Goal: Register for event/course

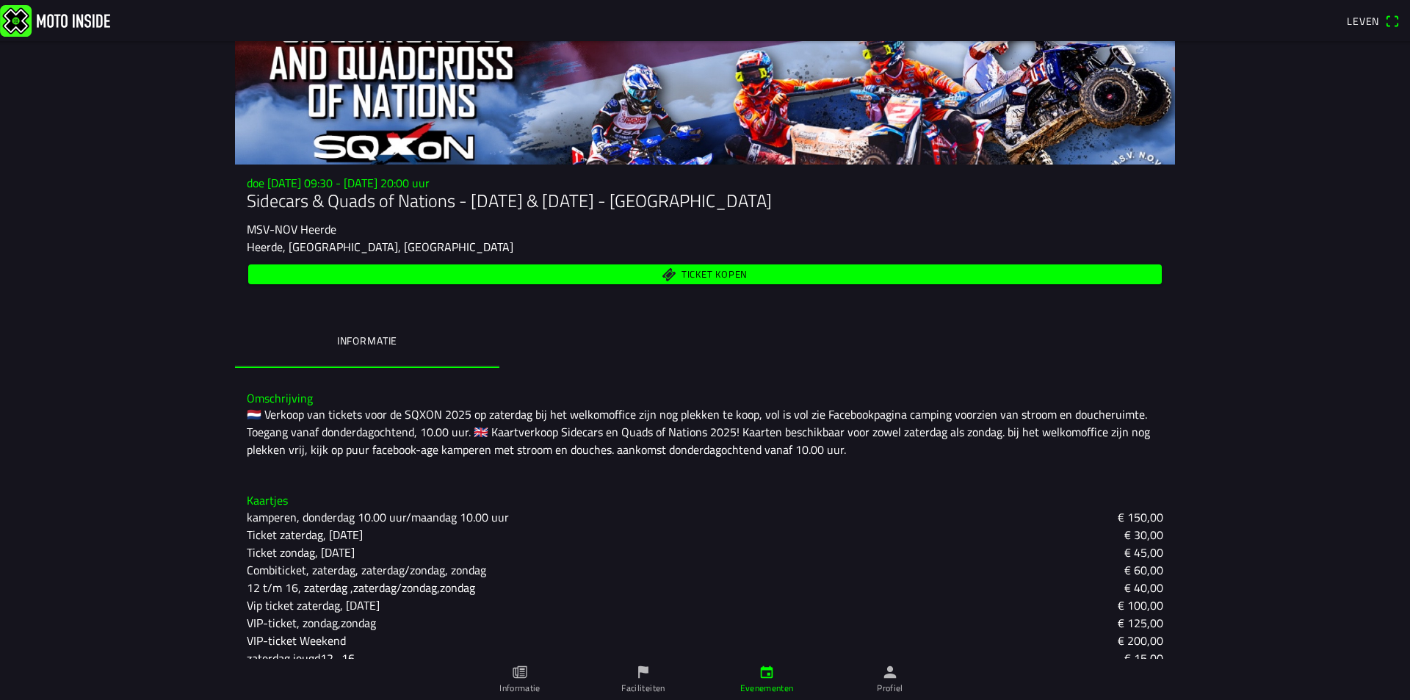
scroll to position [124, 0]
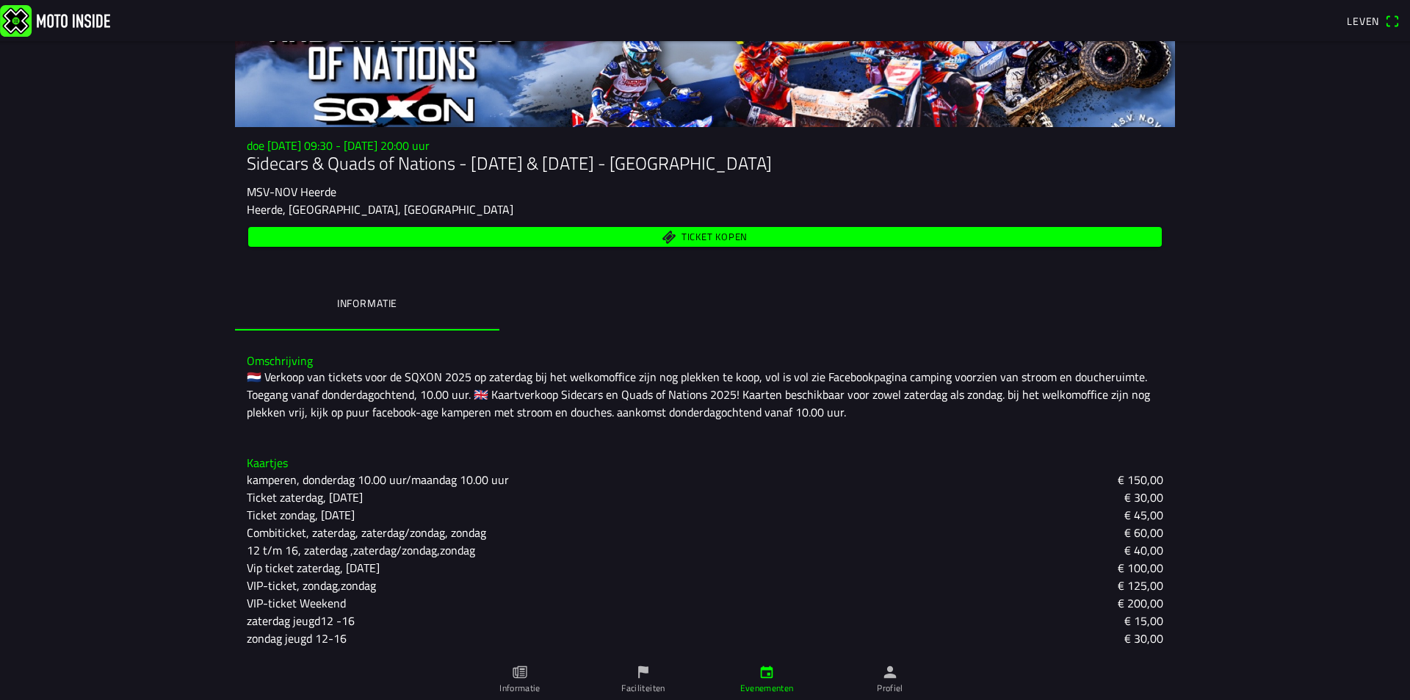
click at [527, 676] on link "Informatie" at bounding box center [519, 679] width 123 height 41
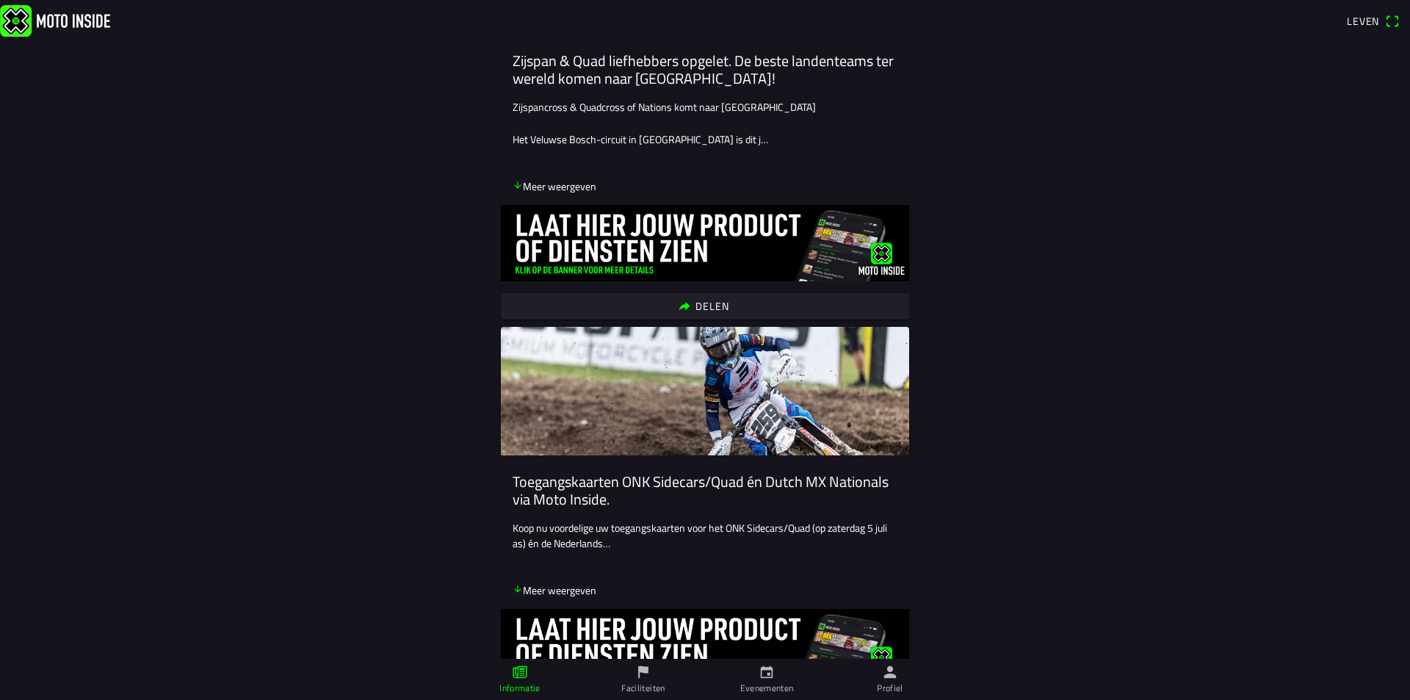
scroll to position [294, 0]
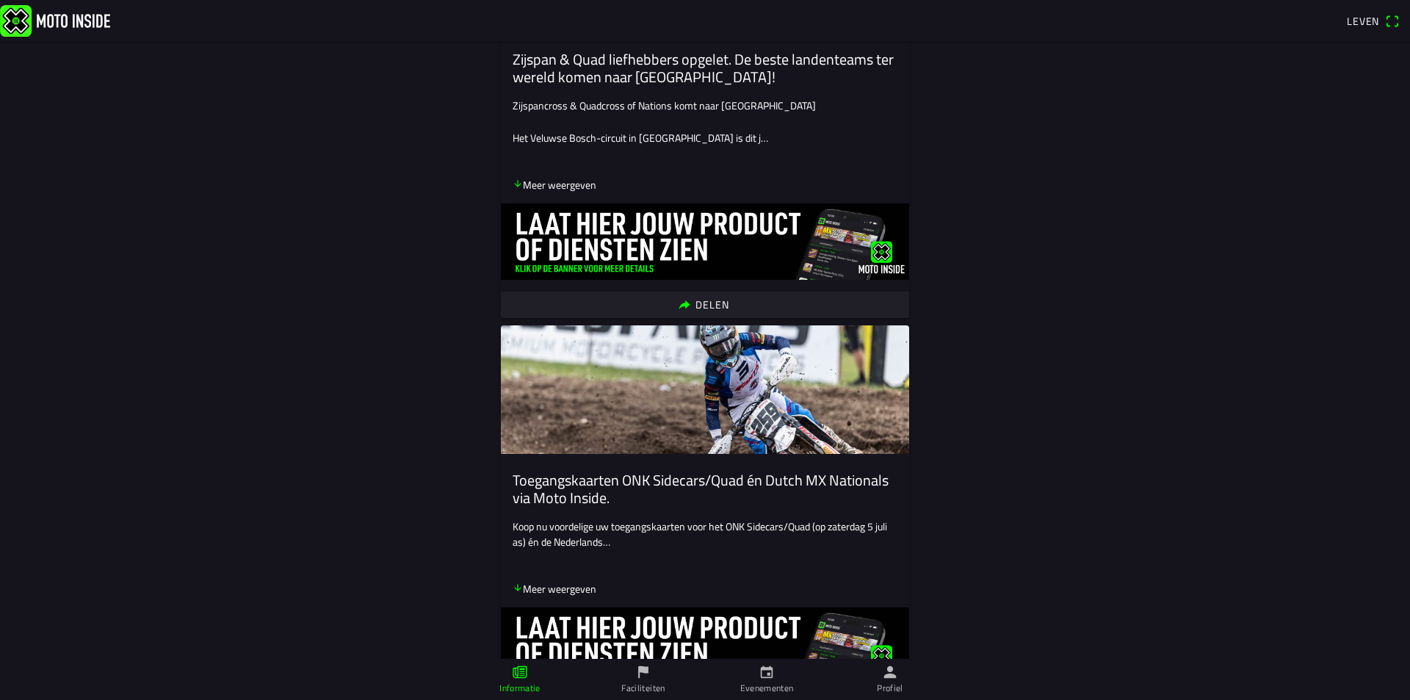
click at [513, 185] on icon "pijl naar beneden" at bounding box center [518, 183] width 10 height 10
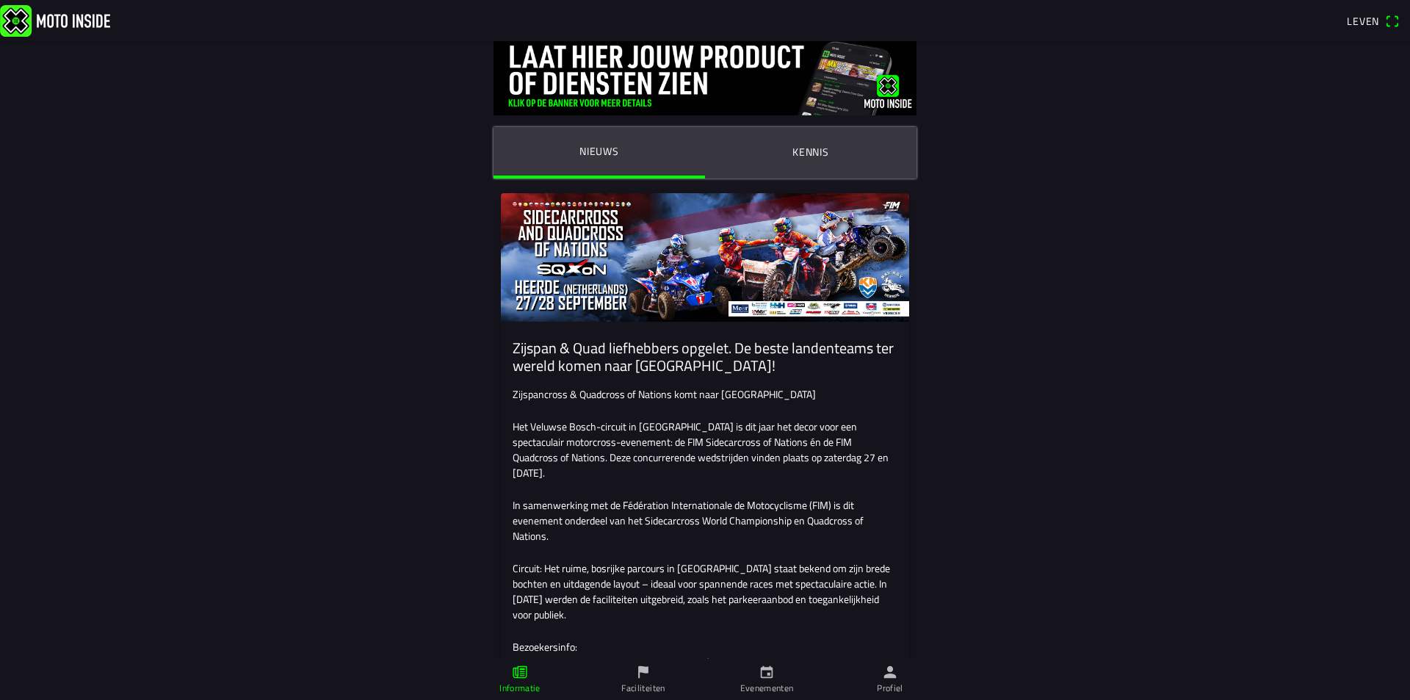
scroll to position [0, 0]
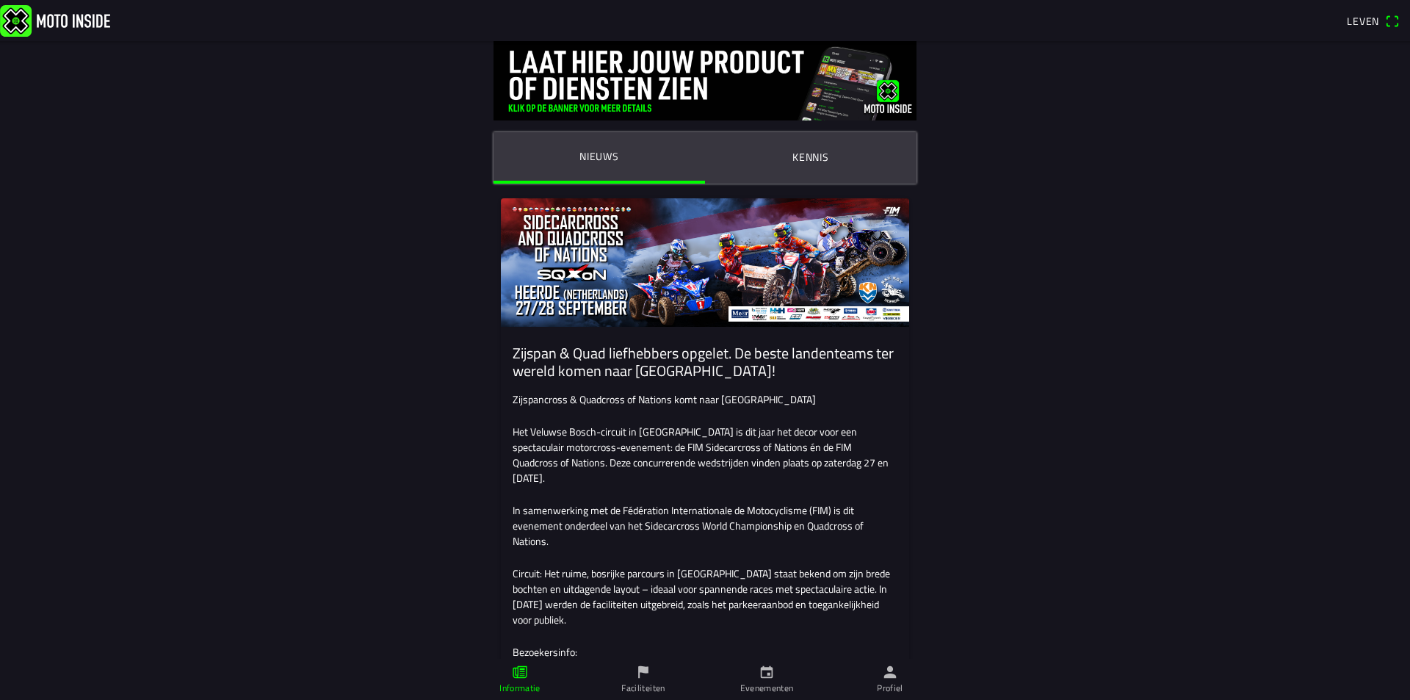
click at [800, 154] on font "Kennis" at bounding box center [810, 156] width 37 height 15
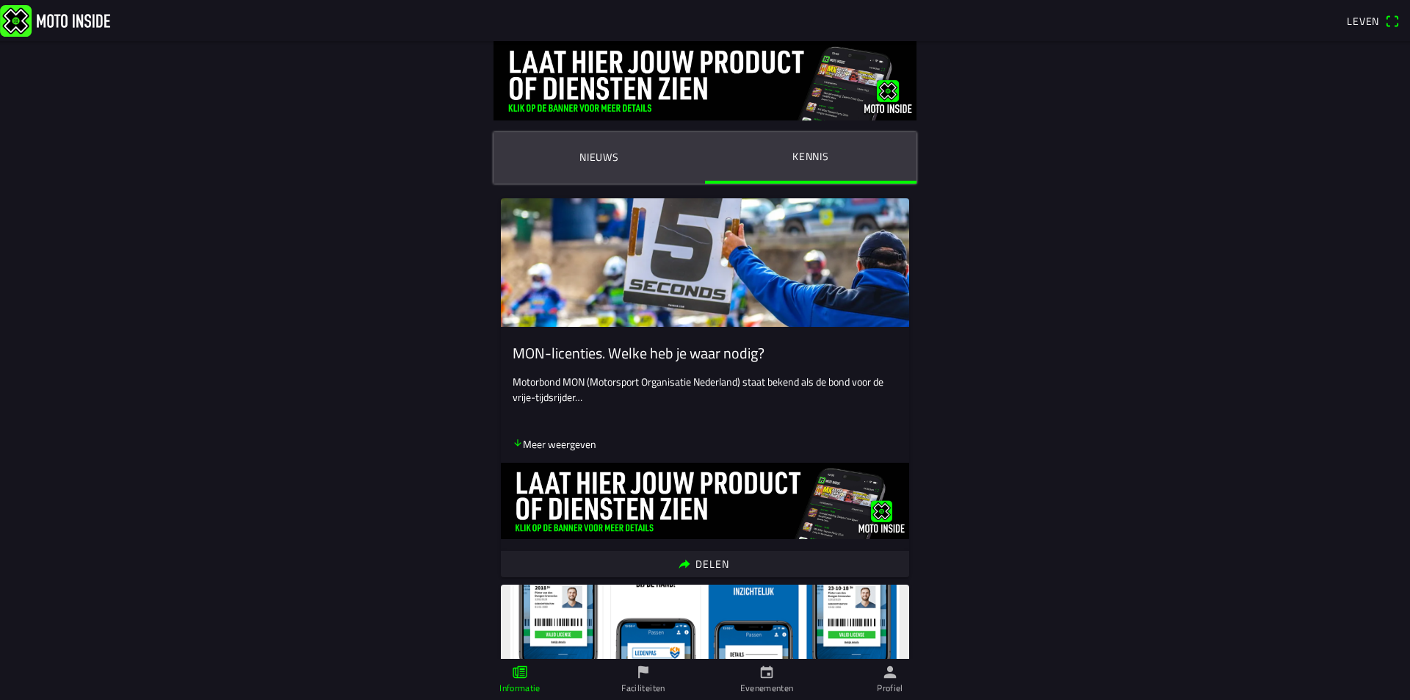
click at [599, 158] on font "Nieuws" at bounding box center [599, 156] width 40 height 15
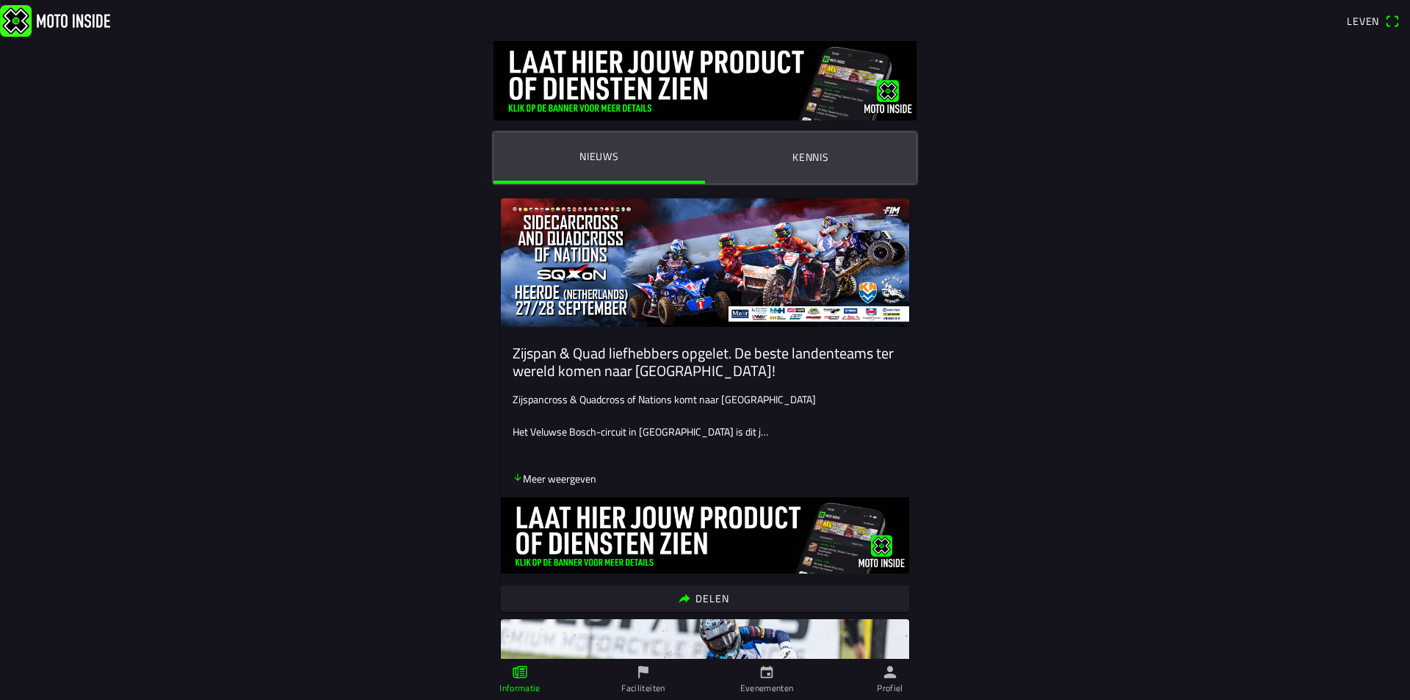
click at [513, 478] on icon "pijl naar beneden" at bounding box center [518, 477] width 10 height 10
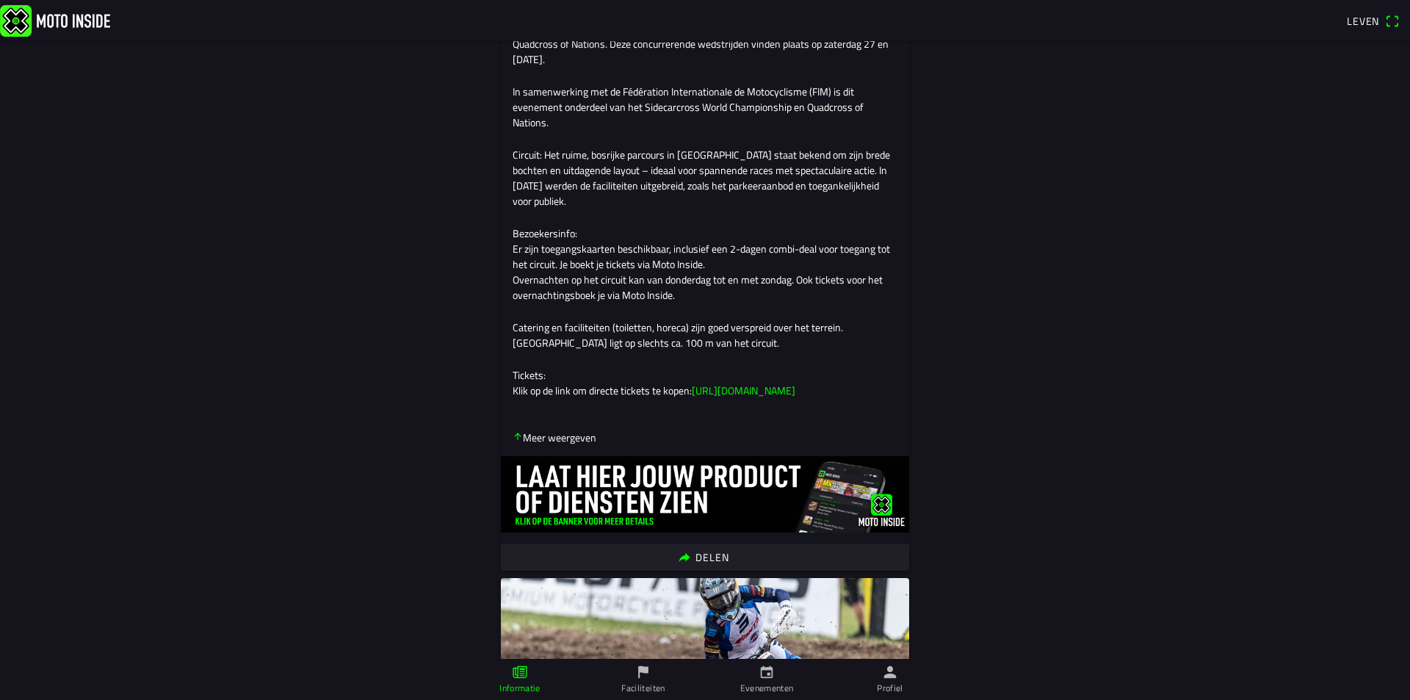
scroll to position [441, 0]
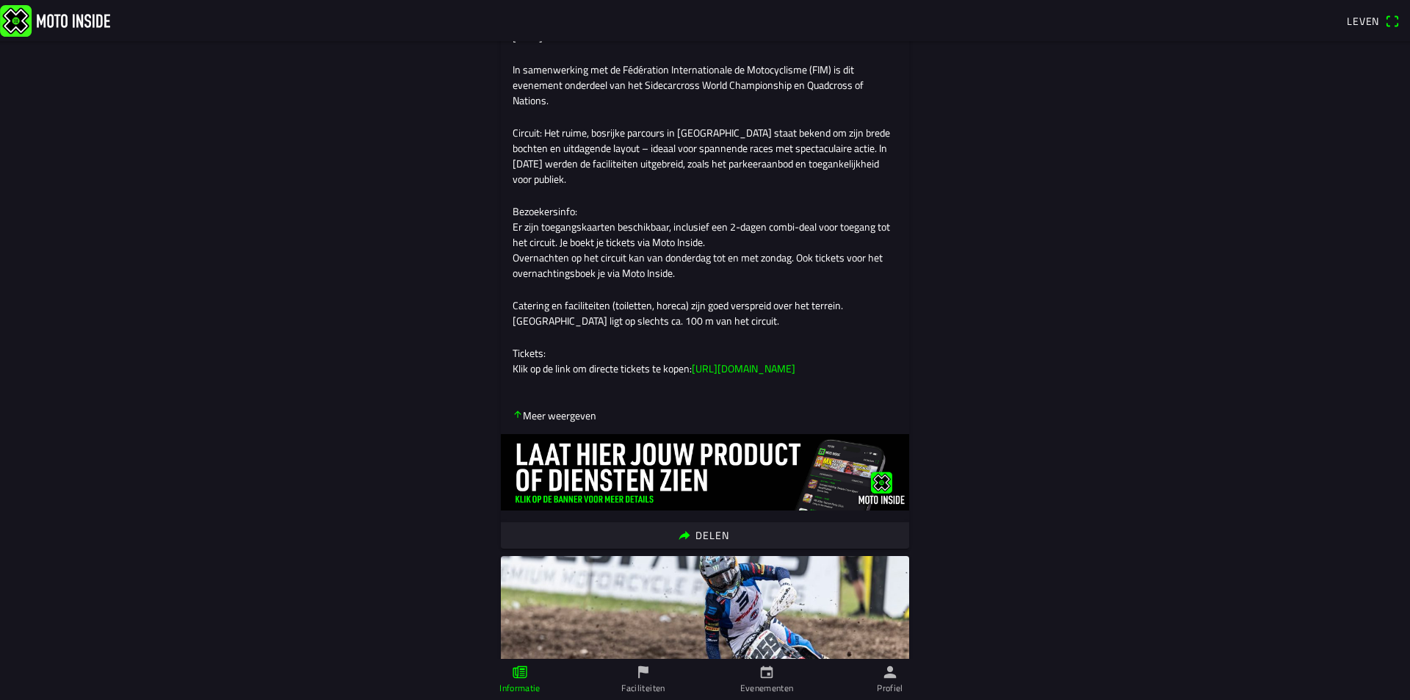
click at [752, 376] on font "[URL][DOMAIN_NAME]" at bounding box center [744, 368] width 104 height 15
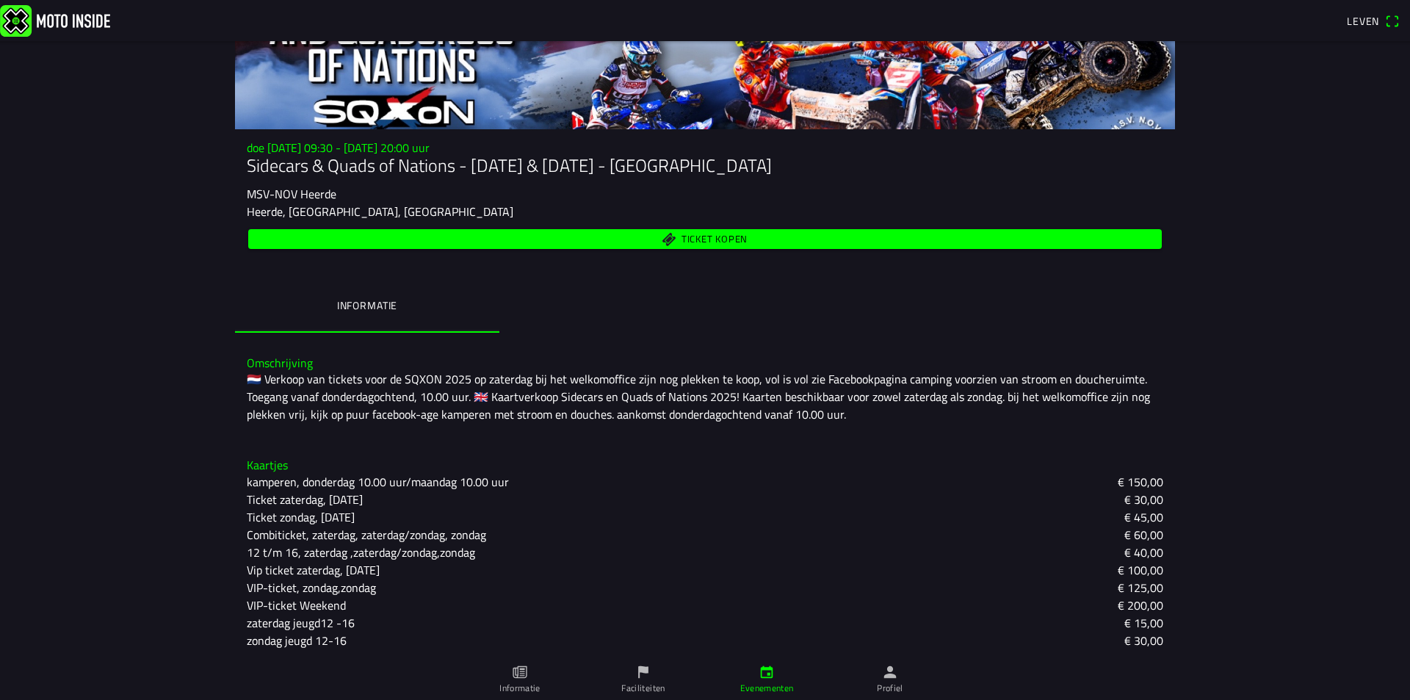
scroll to position [124, 0]
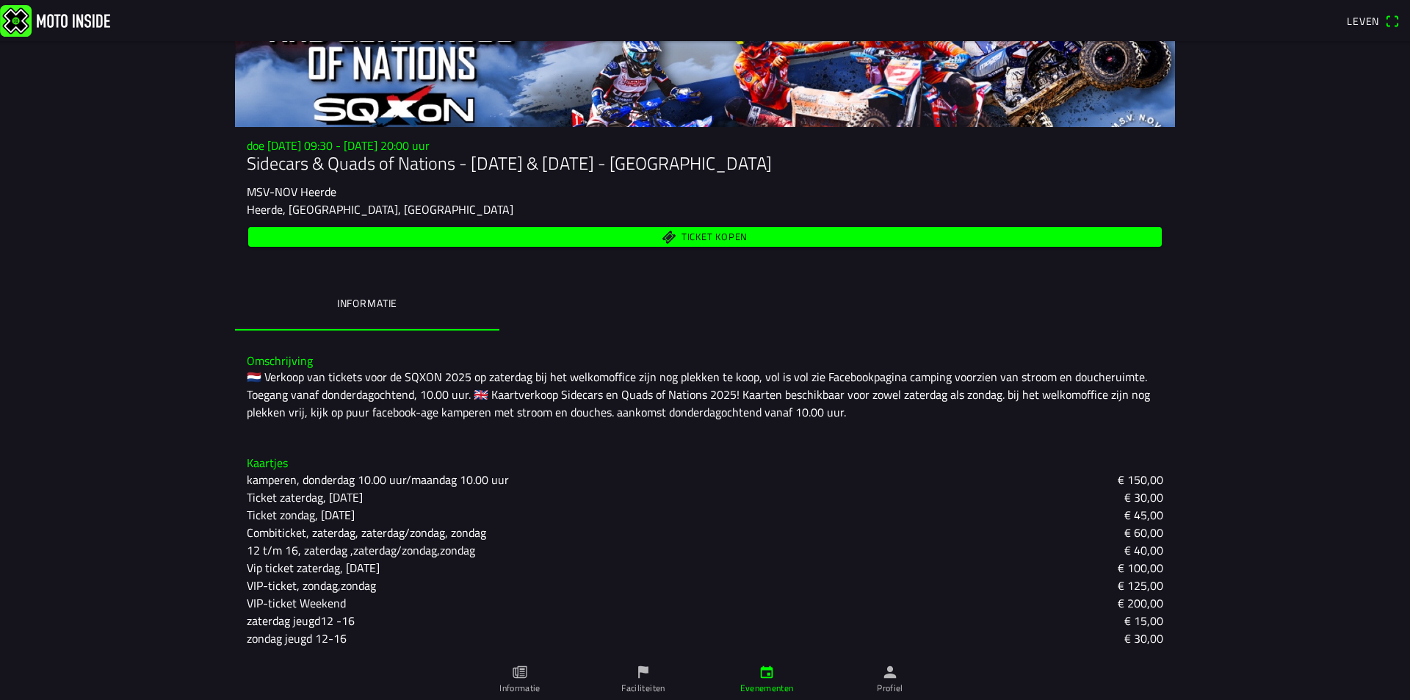
click at [336, 497] on font "Ticket zaterdag, [DATE]" at bounding box center [305, 497] width 116 height 18
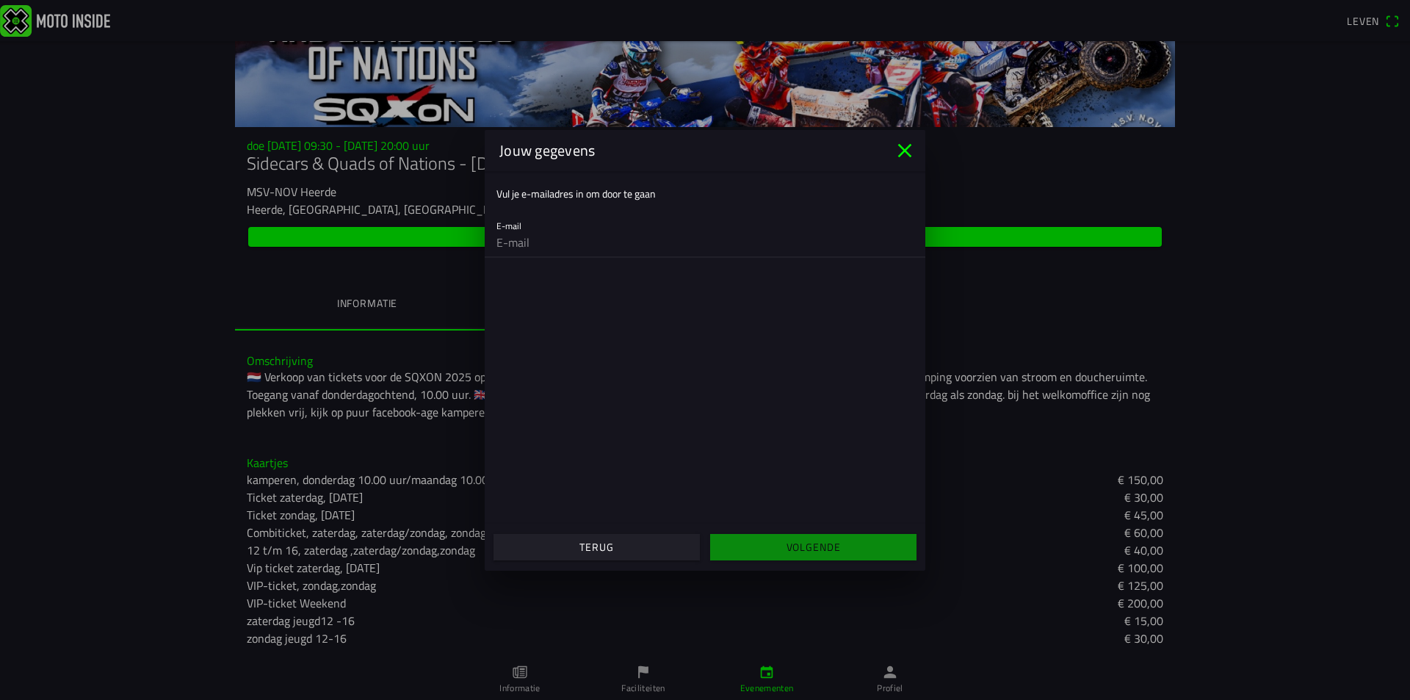
click at [557, 239] on input "email" at bounding box center [704, 242] width 417 height 29
type input "johanneslap@hotmail.com"
click at [794, 550] on font "Volgende" at bounding box center [814, 546] width 54 height 15
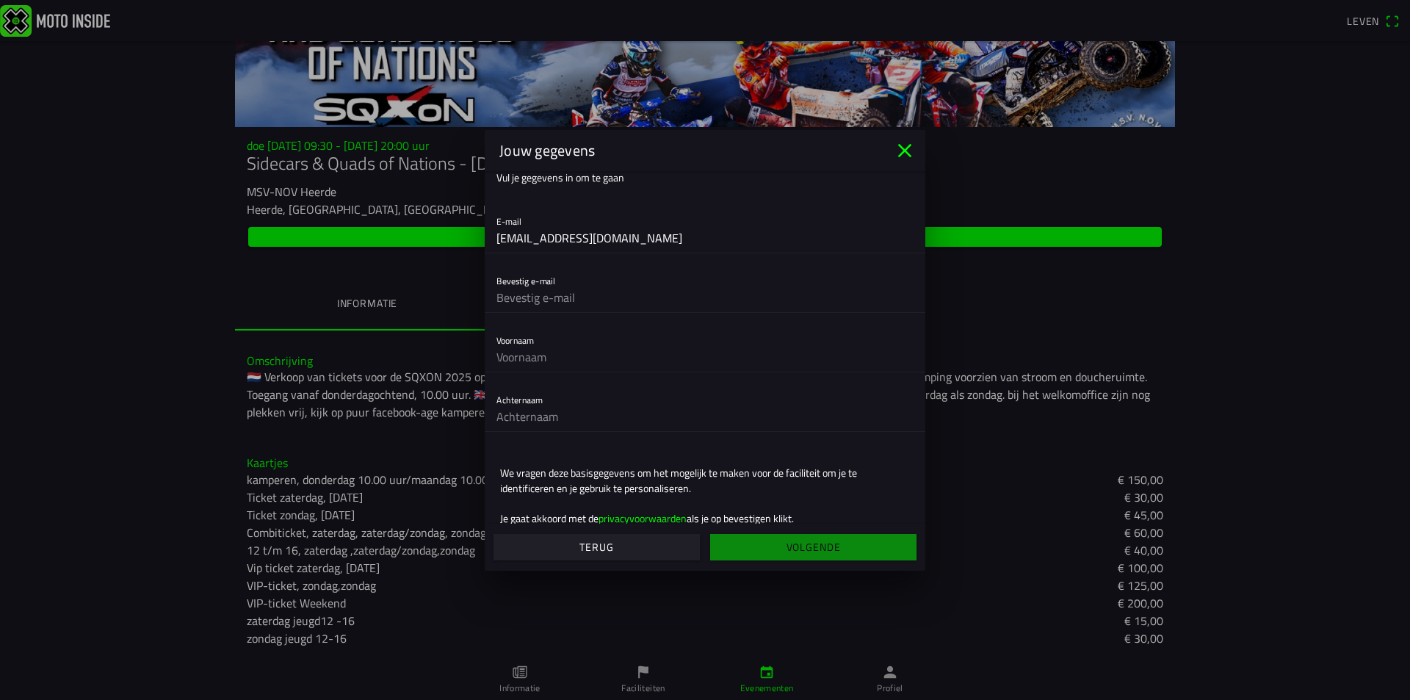
scroll to position [0, 0]
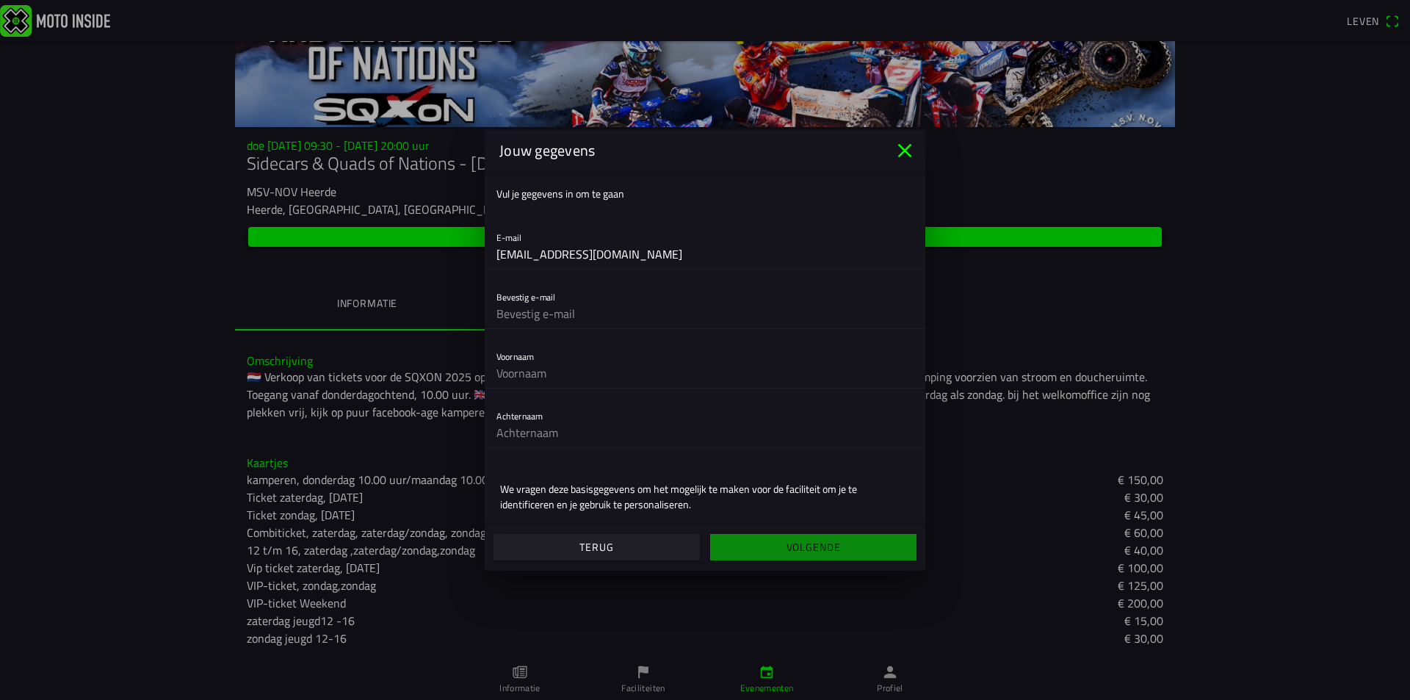
click at [600, 311] on input "text" at bounding box center [704, 313] width 417 height 29
type input "johanneslap"
type input "johannes"
type input "lap"
click at [806, 543] on font "Volgende" at bounding box center [814, 546] width 54 height 15
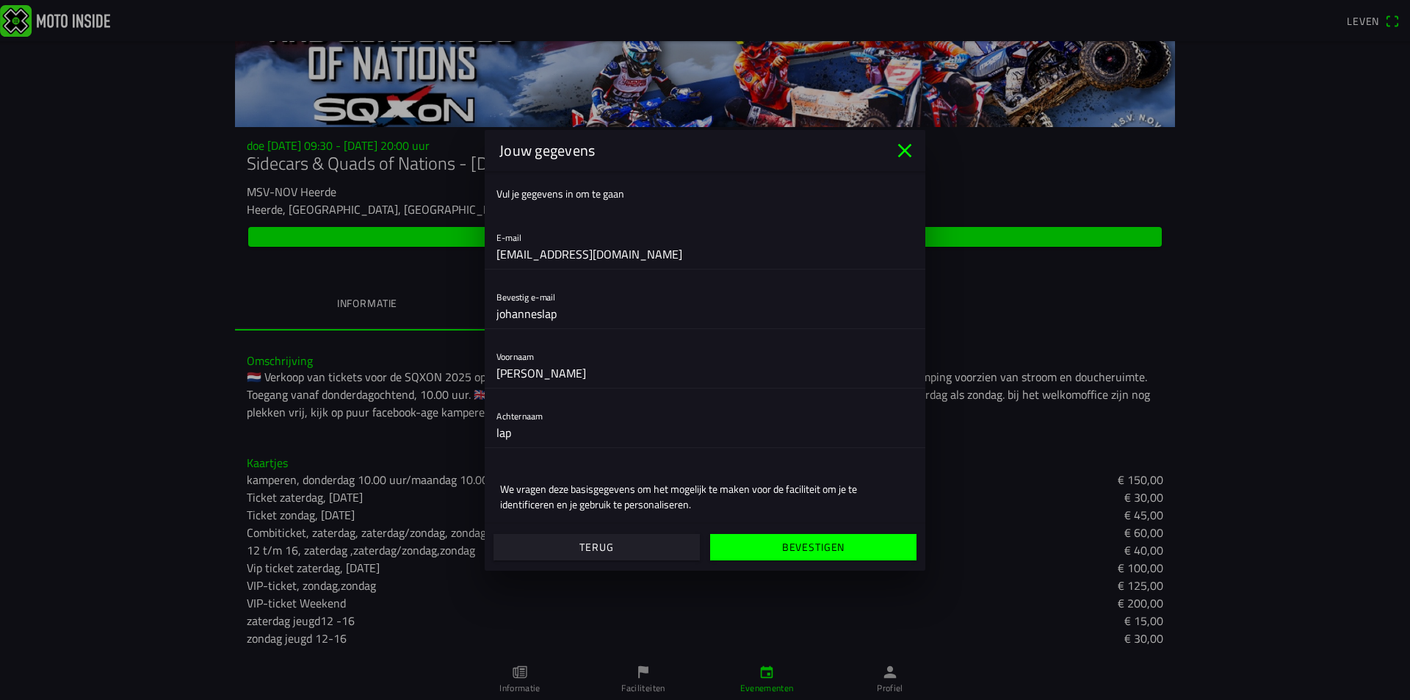
click at [577, 319] on input "johanneslap" at bounding box center [704, 313] width 417 height 29
type input "johanneslap@hotmail.com"
click at [809, 548] on font "Bevestigen" at bounding box center [813, 546] width 62 height 15
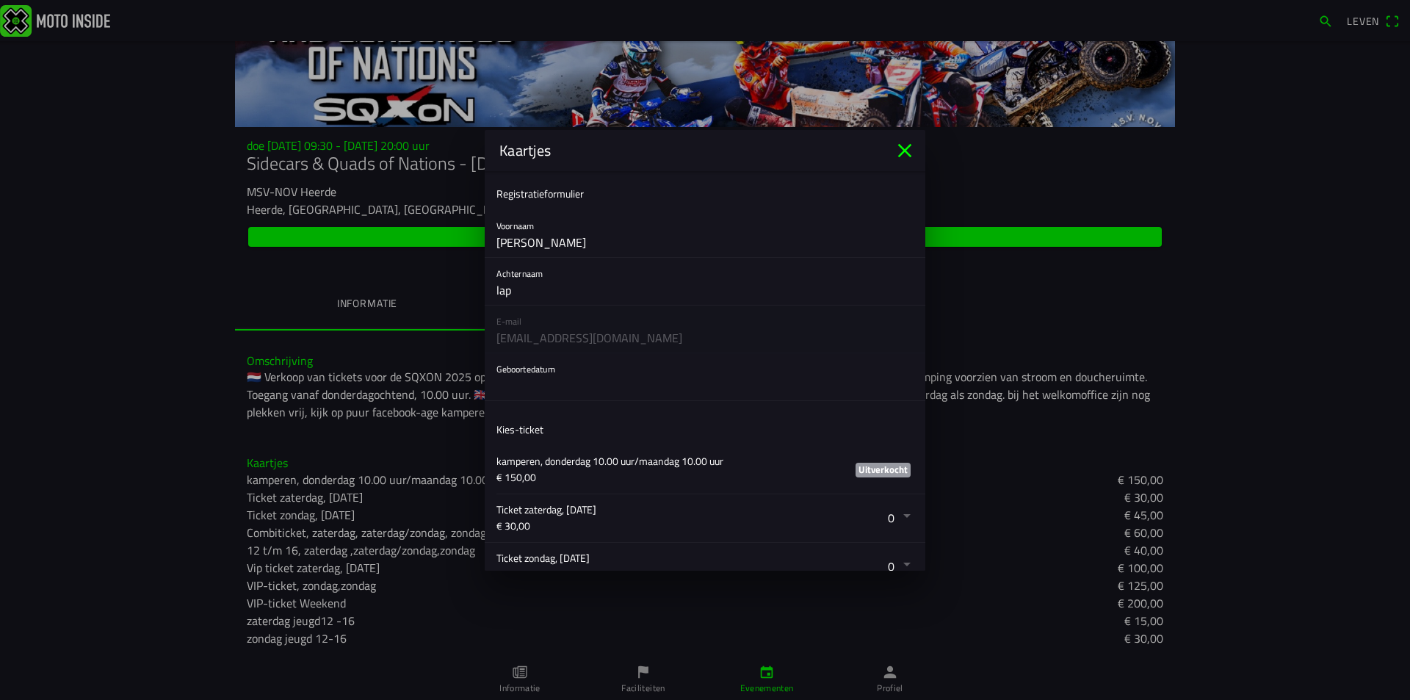
click at [903, 148] on icon "dichtbij" at bounding box center [905, 150] width 14 height 14
